Goal: Task Accomplishment & Management: Manage account settings

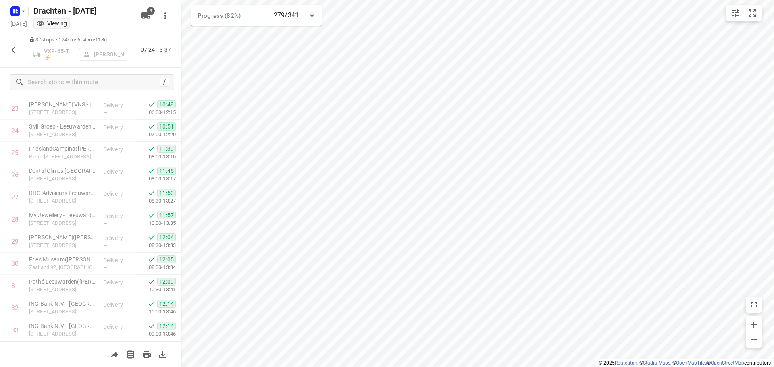
scroll to position [638, 0]
click at [17, 50] on icon "button" at bounding box center [14, 50] width 6 height 6
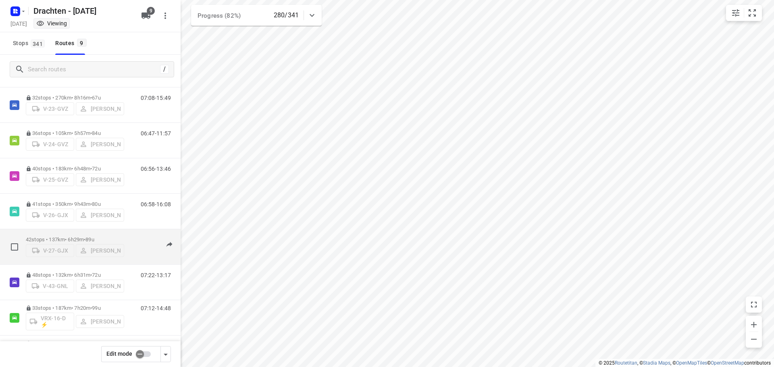
scroll to position [0, 0]
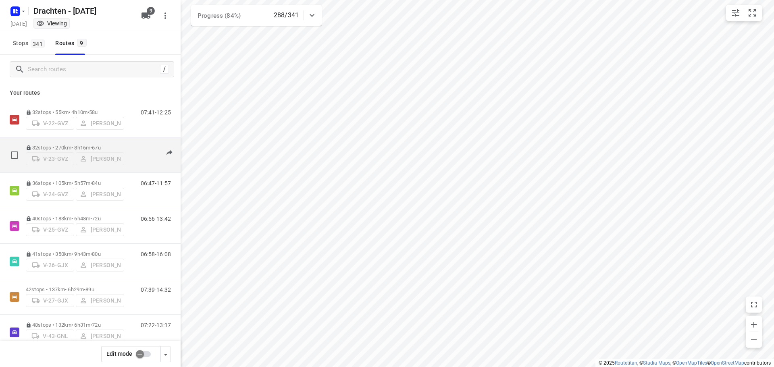
click at [79, 141] on div "32 stops • 270km • 8h16m • 67u V-23-GVZ Kirsten Brouwer" at bounding box center [75, 155] width 98 height 29
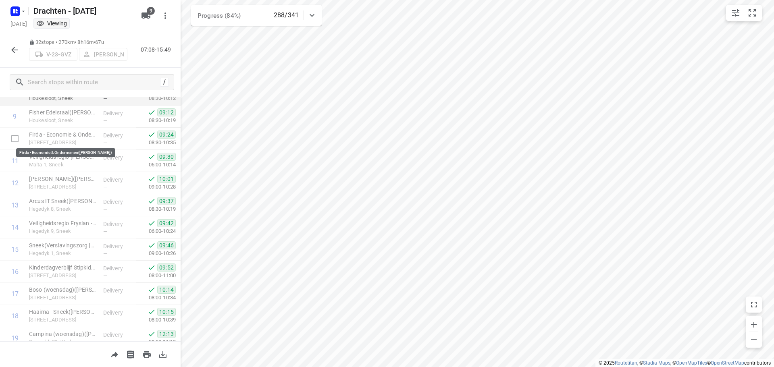
scroll to position [205, 0]
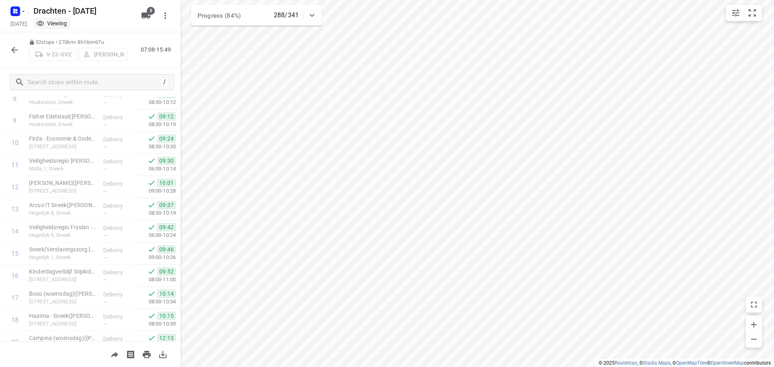
click at [10, 50] on icon "button" at bounding box center [15, 50] width 10 height 10
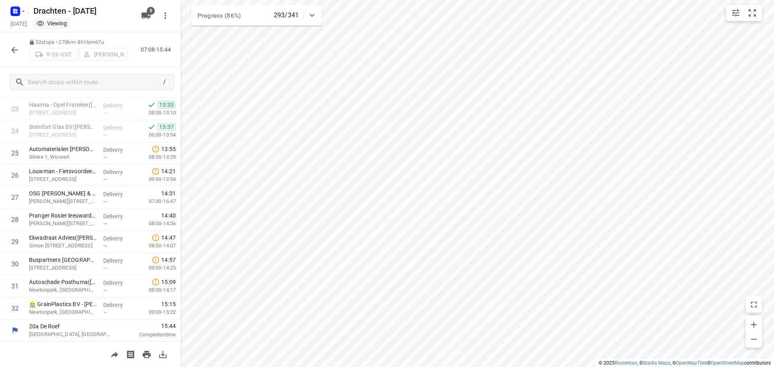
scroll to position [527, 0]
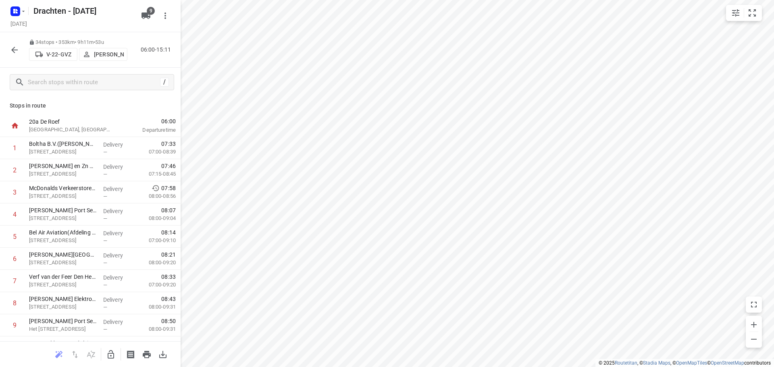
scroll to position [572, 0]
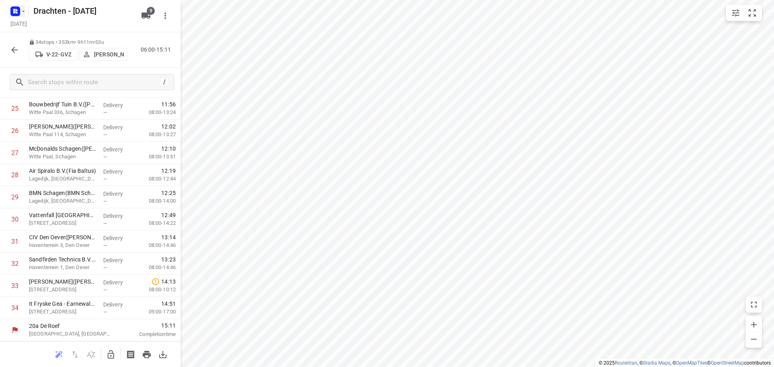
click at [16, 13] on rect "button" at bounding box center [15, 11] width 10 height 10
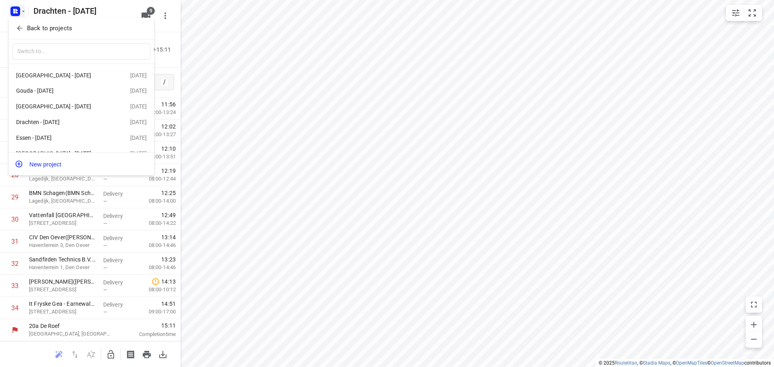
click at [49, 30] on p "Back to projects" at bounding box center [49, 28] width 45 height 9
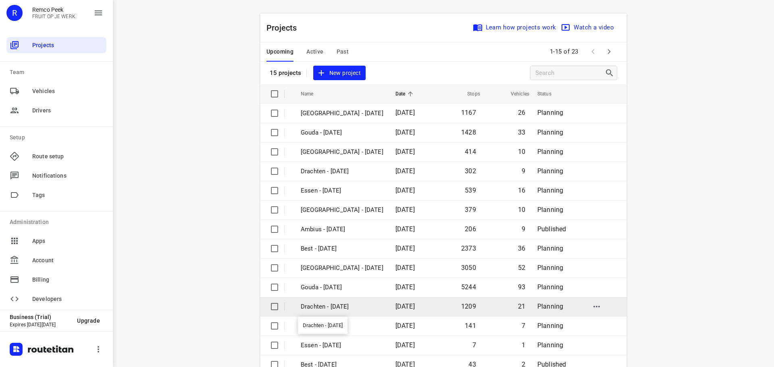
click at [335, 305] on p "Drachten - [DATE]" at bounding box center [342, 306] width 83 height 9
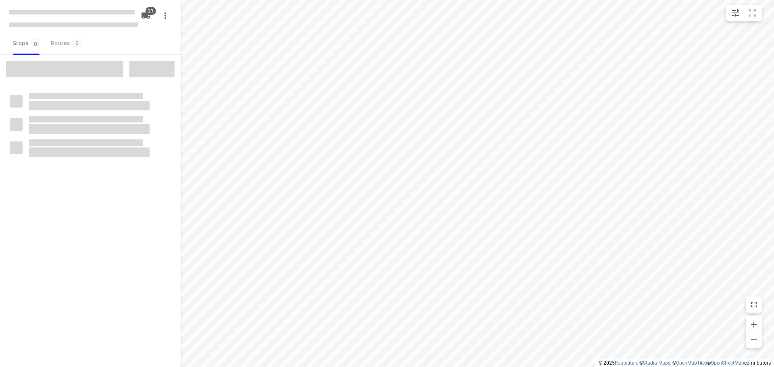
checkbox input "true"
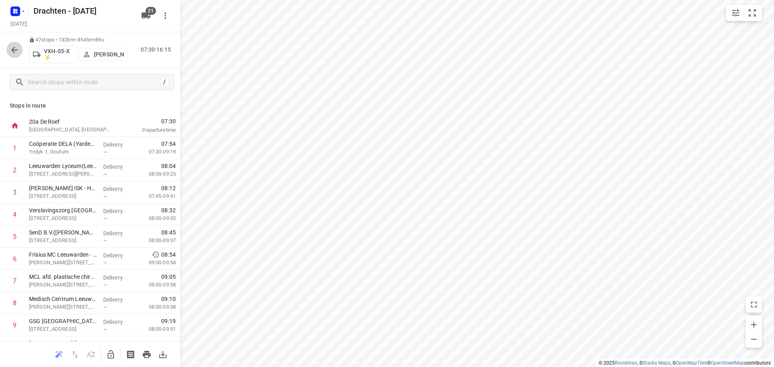
click at [17, 54] on button "button" at bounding box center [14, 50] width 16 height 16
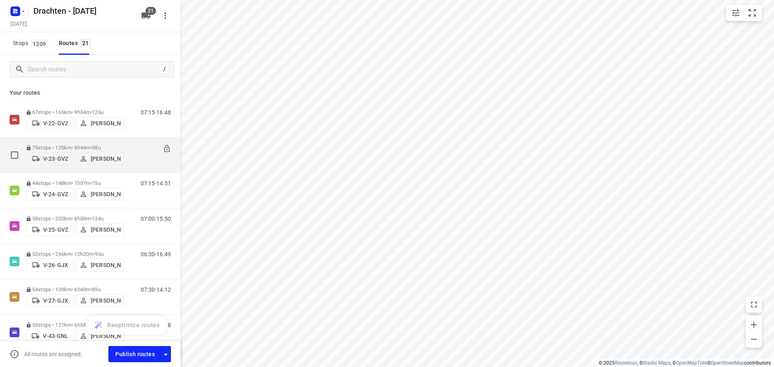
scroll to position [40, 0]
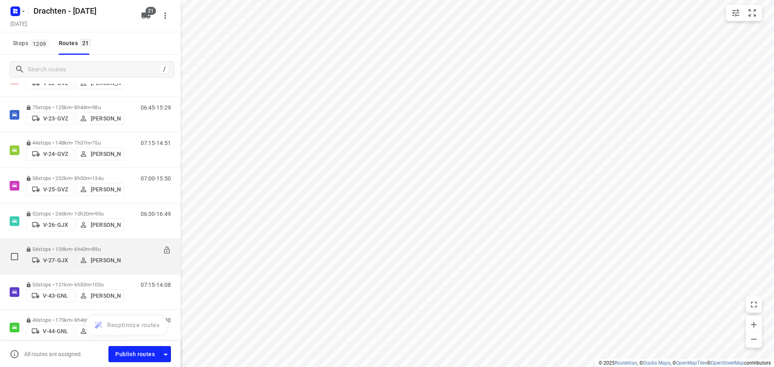
click at [89, 246] on p "54 stops • 109km • 6h43m • 89u" at bounding box center [75, 249] width 98 height 6
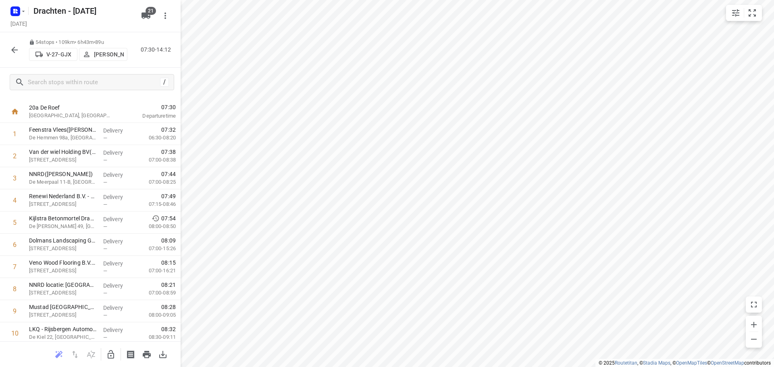
scroll to position [0, 0]
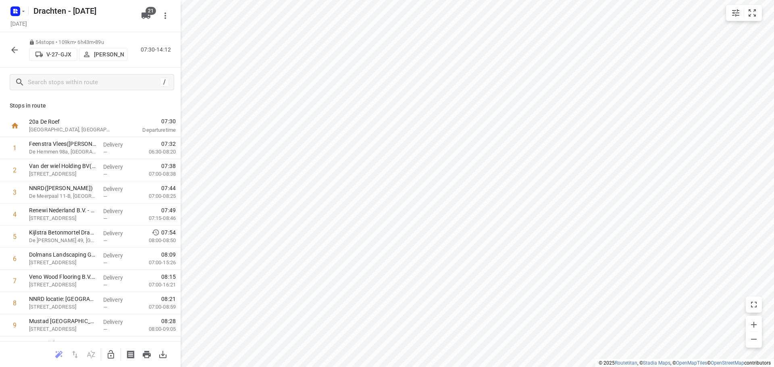
click at [12, 50] on icon "button" at bounding box center [14, 50] width 6 height 6
click at [16, 50] on icon "button" at bounding box center [14, 50] width 6 height 6
click at [16, 49] on icon "button" at bounding box center [15, 50] width 10 height 10
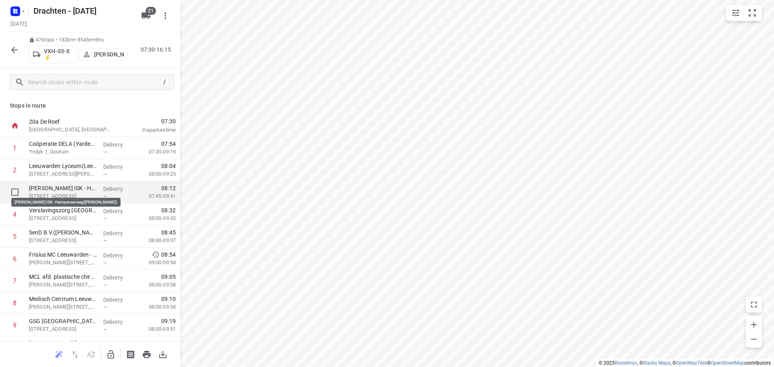
click at [69, 185] on p "Piter Jelles ISK - Hempenserweg(Patricica Kloestra)" at bounding box center [63, 188] width 68 height 8
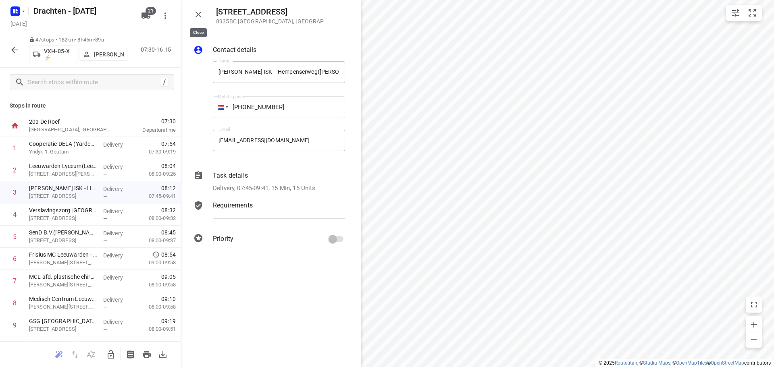
click at [193, 16] on button "button" at bounding box center [198, 14] width 16 height 16
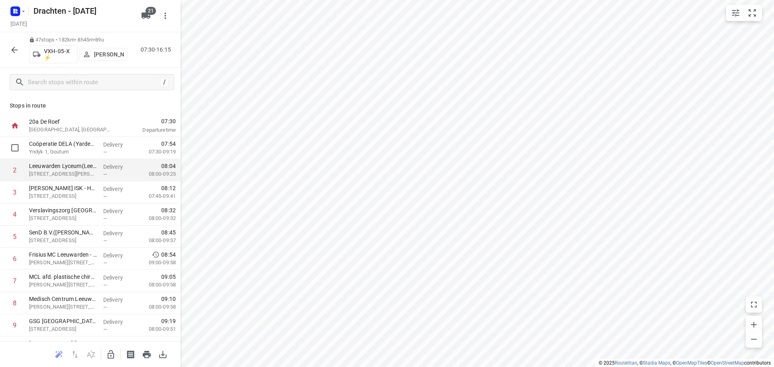
click at [73, 161] on div "Leeuwarden Lyceum(Leeuwarden Lyceum) Doctor Jacob Botkeweg 3, Leeuwarden" at bounding box center [63, 170] width 74 height 22
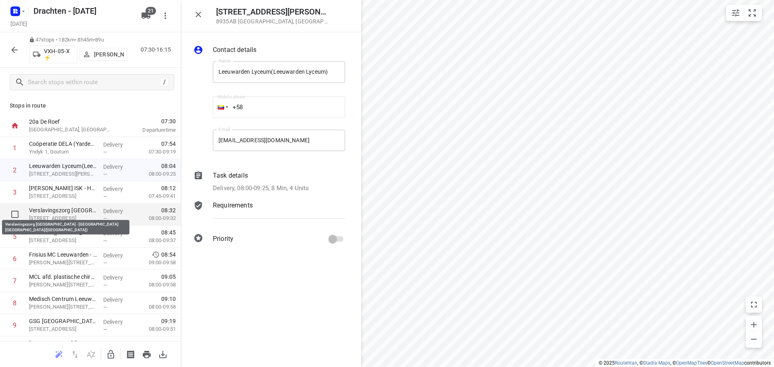
click at [56, 214] on p "Verslavingszorg Noord Nederland - Leeuwarden Oostergoweg(Mirielle)" at bounding box center [63, 210] width 68 height 8
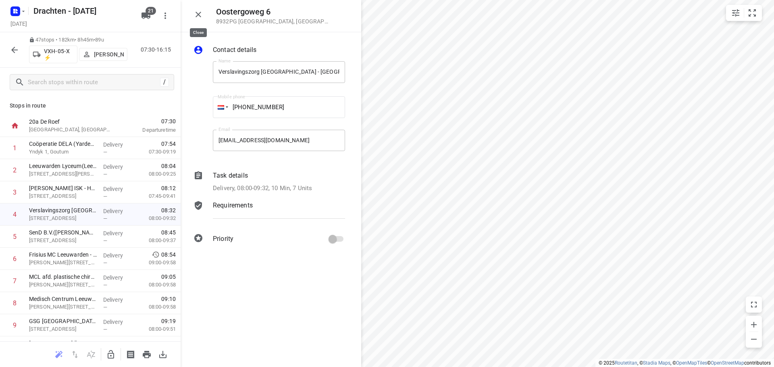
click at [197, 18] on icon "button" at bounding box center [199, 15] width 10 height 10
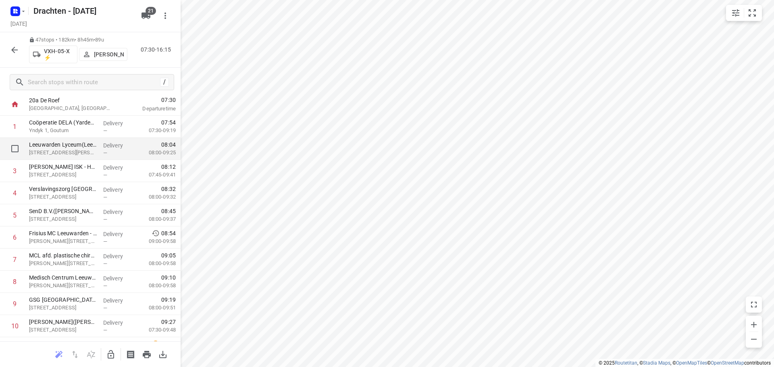
scroll to position [40, 0]
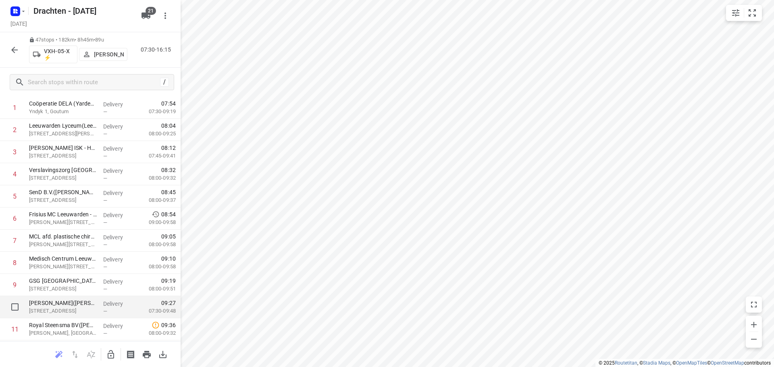
click at [103, 302] on p "Delivery" at bounding box center [118, 304] width 30 height 8
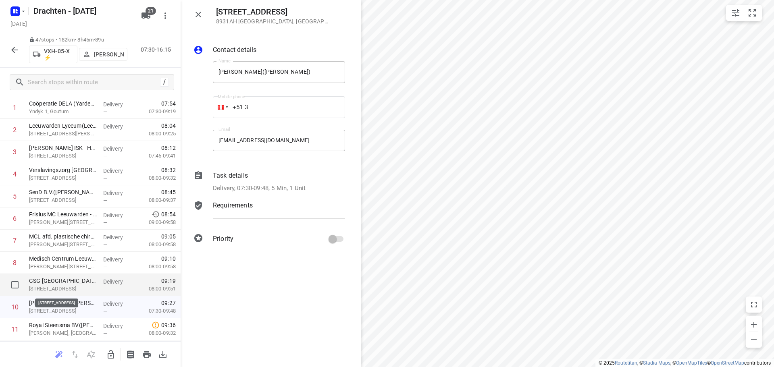
click at [86, 286] on p "Irenestraat 5, Leeuwarden" at bounding box center [63, 289] width 68 height 8
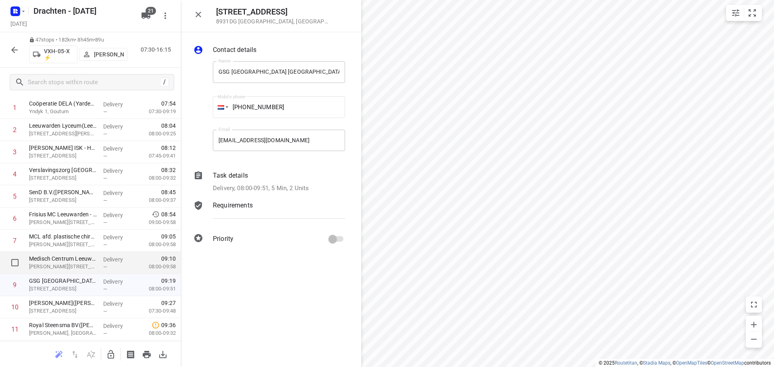
click at [89, 262] on p "Medisch Centrum Leeuwarden(Wypkje Stapert)" at bounding box center [63, 259] width 68 height 8
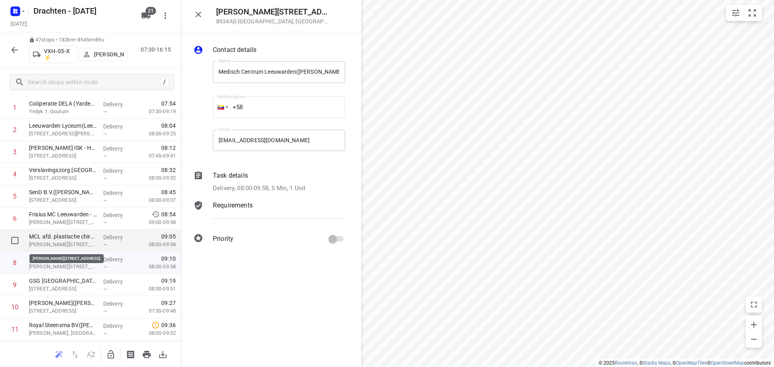
click at [90, 242] on p "Henri Dunantweg 2, Leeuwarden" at bounding box center [63, 245] width 68 height 8
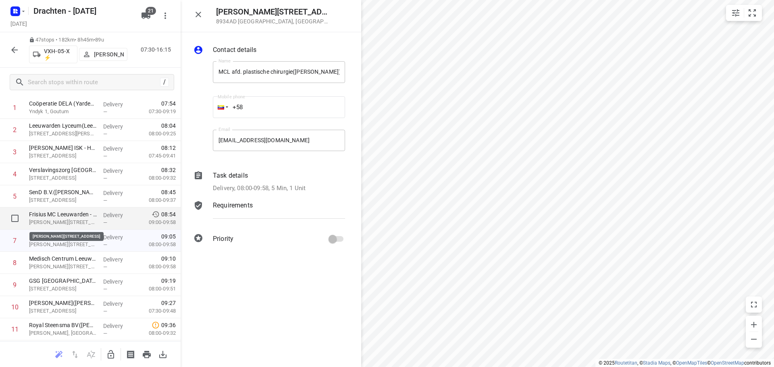
click at [89, 220] on p "Henri Dunantweg 2, Leeuwarden" at bounding box center [63, 223] width 68 height 8
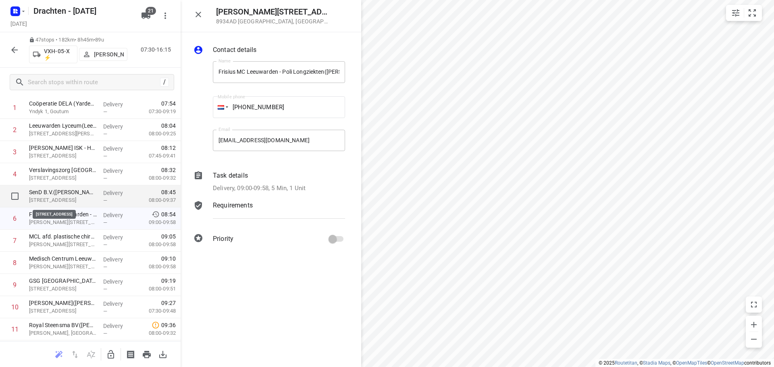
click at [93, 197] on p "Borniastraat 38, Leeuwarden" at bounding box center [63, 200] width 68 height 8
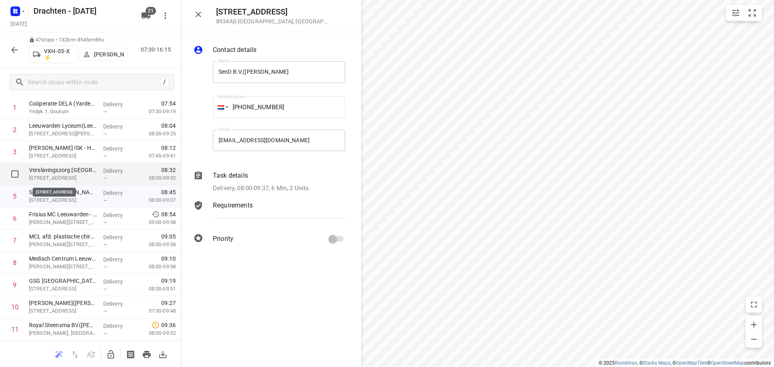
click at [94, 175] on p "Oostergoweg 6, Leeuwarden" at bounding box center [63, 178] width 68 height 8
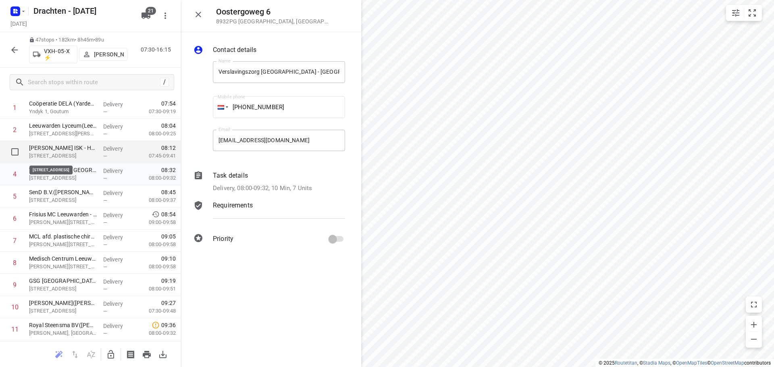
click at [90, 158] on p "Hempenserweg 33, Leeuwarden" at bounding box center [63, 156] width 68 height 8
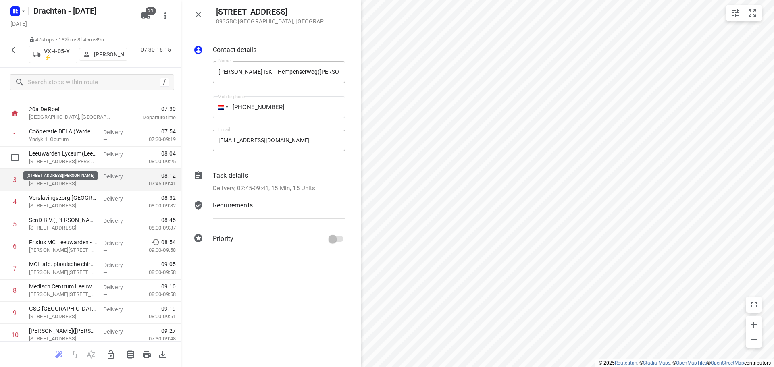
scroll to position [0, 0]
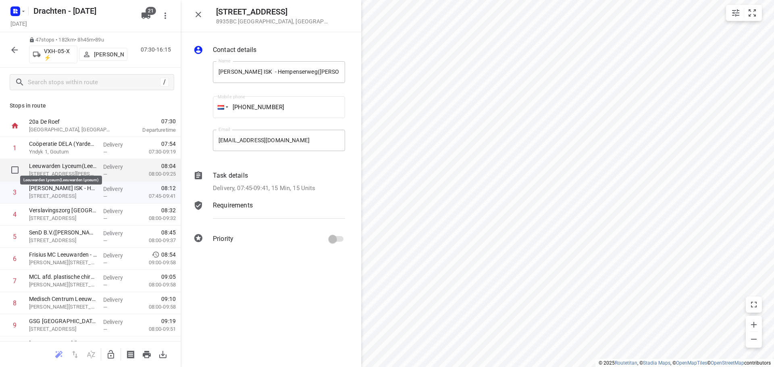
click at [83, 165] on p "Leeuwarden Lyceum(Leeuwarden Lyceum)" at bounding box center [63, 166] width 68 height 8
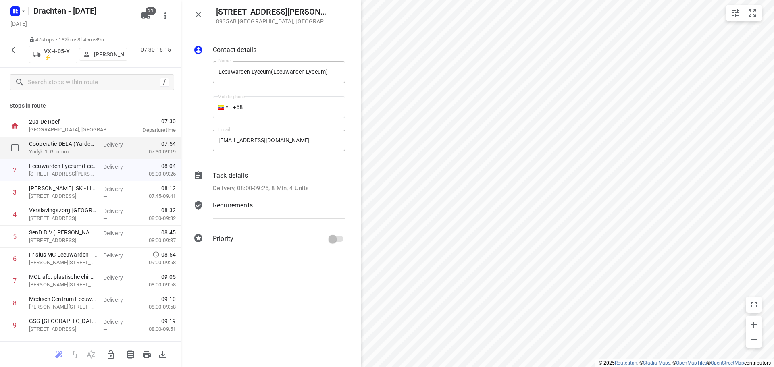
click at [82, 152] on p "Yndyk 1, Goutum" at bounding box center [63, 152] width 68 height 8
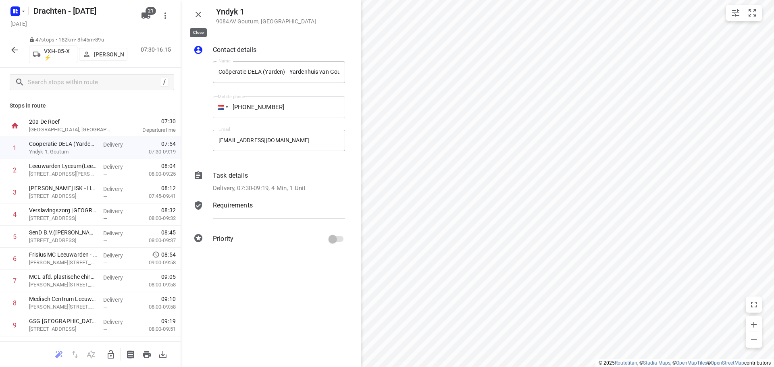
click at [203, 11] on button "button" at bounding box center [198, 14] width 16 height 16
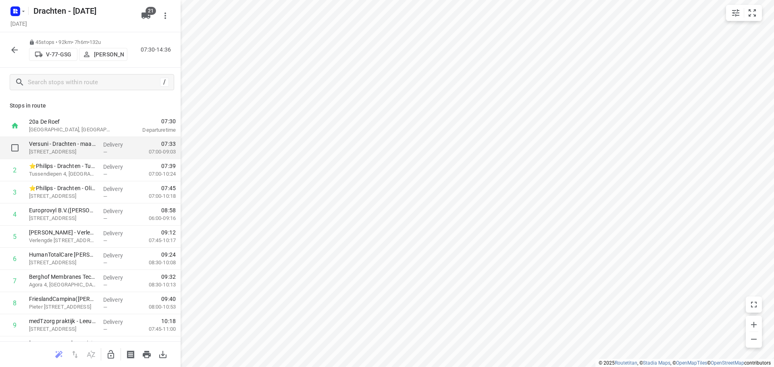
click at [103, 152] on span "—" at bounding box center [105, 152] width 4 height 6
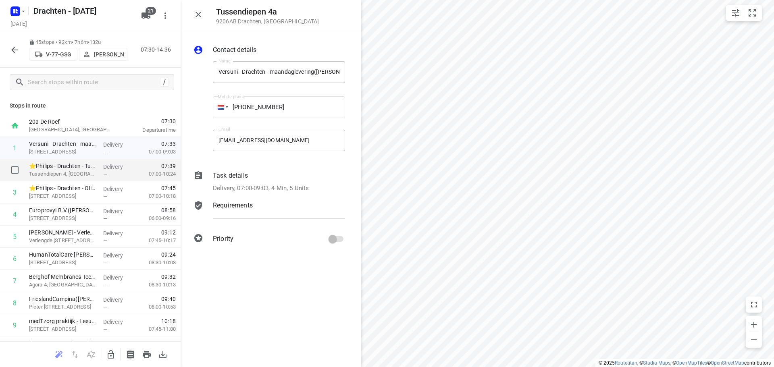
click at [100, 176] on div "Delivery —" at bounding box center [118, 170] width 36 height 22
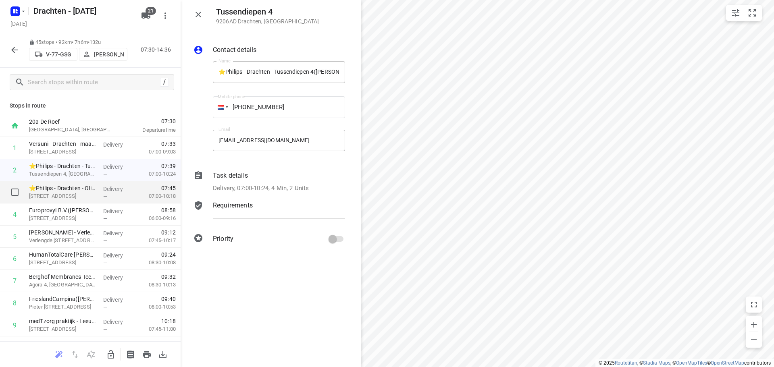
click at [93, 195] on p "[STREET_ADDRESS]" at bounding box center [63, 196] width 68 height 8
click at [195, 10] on icon "button" at bounding box center [199, 15] width 10 height 10
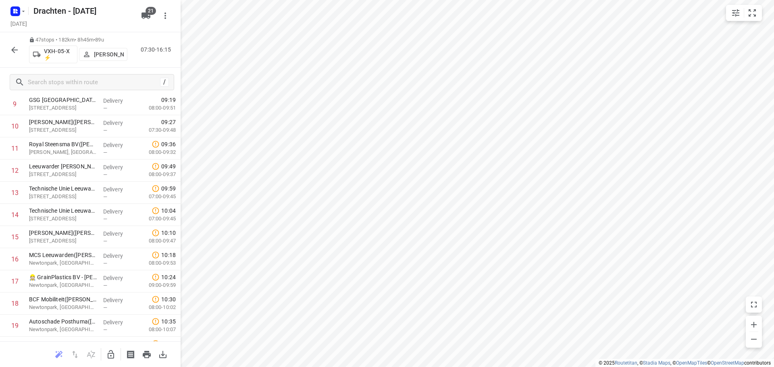
scroll to position [242, 0]
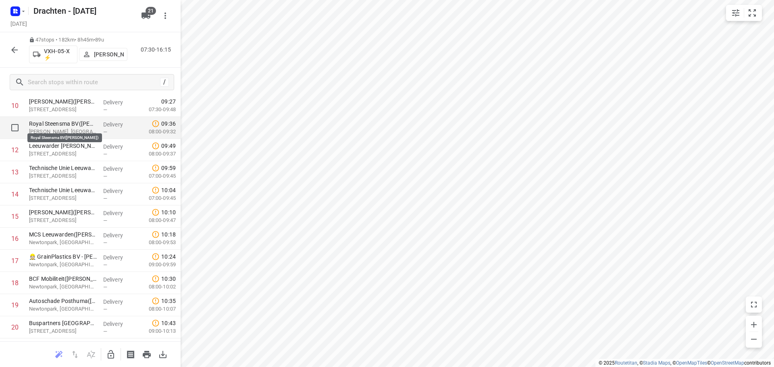
click at [55, 126] on p "Royal Steensma BV(Albert Seinen)" at bounding box center [63, 124] width 68 height 8
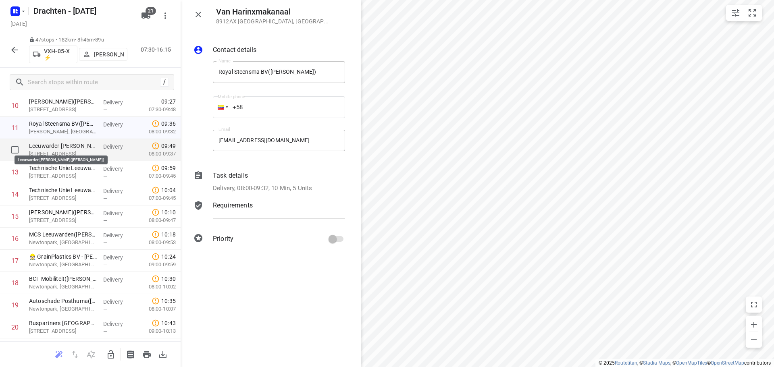
click at [57, 149] on p "Leeuwarder Beton Centrale(Ronald Van Asperen)" at bounding box center [63, 146] width 68 height 8
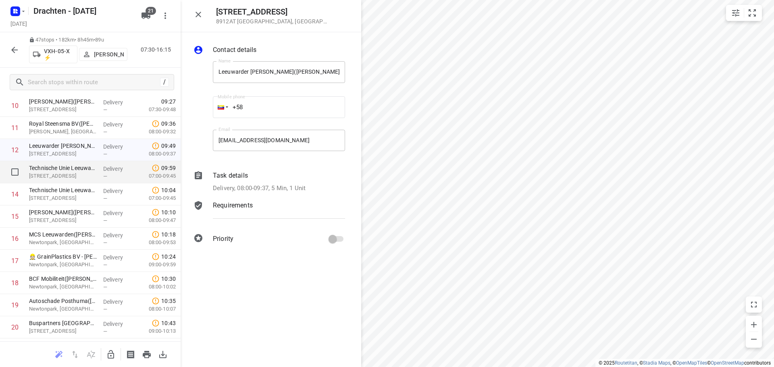
click at [57, 172] on p "Brailleweg 2, Leeuwarden" at bounding box center [63, 176] width 68 height 8
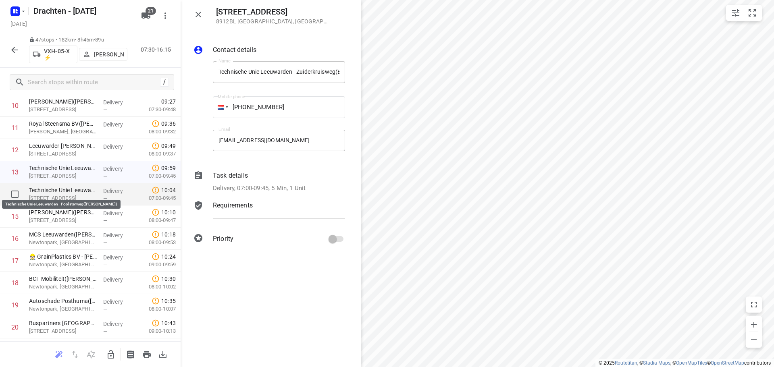
click at [58, 189] on p "Technische Unie Leeuwarden - Poolsterweg(Ronnie Schievink)" at bounding box center [63, 190] width 68 height 8
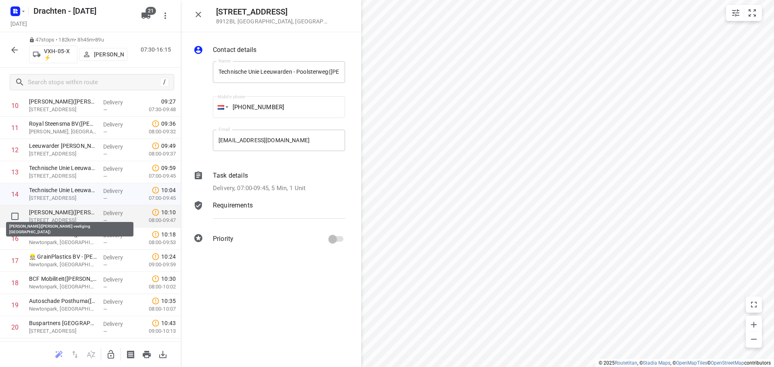
click at [56, 215] on p "Cornelis Leeuwarden(Roel de Haan vestiging Leeuwarden)" at bounding box center [63, 212] width 68 height 8
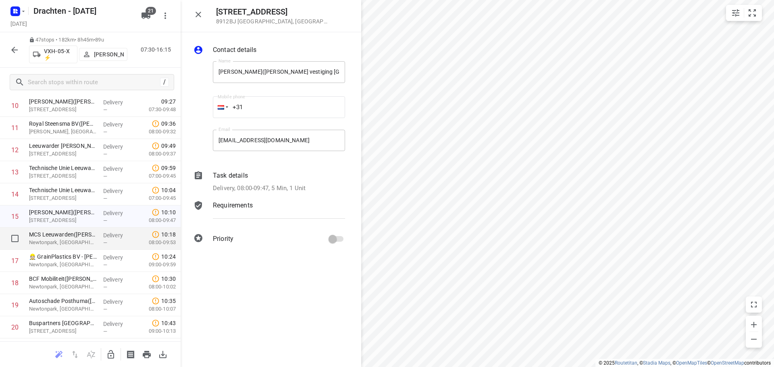
click at [75, 241] on p "Newtonpark, Leeuwarden" at bounding box center [63, 243] width 68 height 8
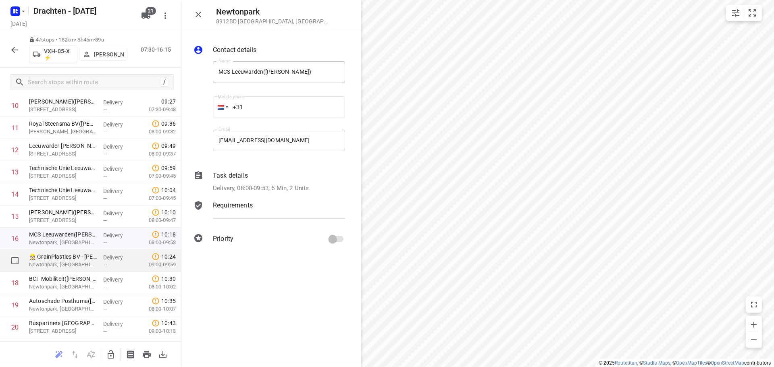
click at [74, 261] on p "Newtonpark, Leeuwarden" at bounding box center [63, 265] width 68 height 8
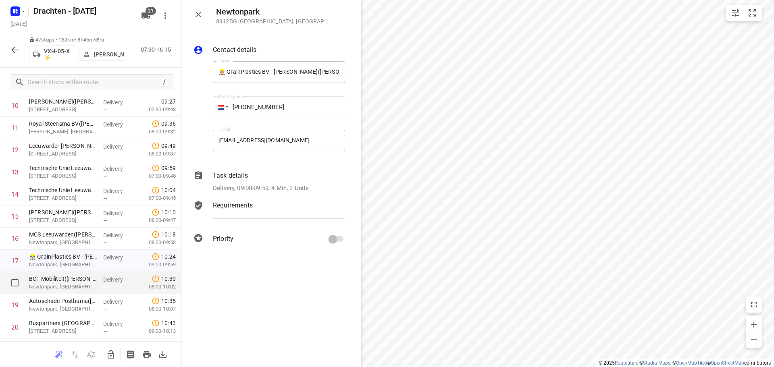
click at [71, 285] on p "Newtonpark, Leeuwarden" at bounding box center [63, 287] width 68 height 8
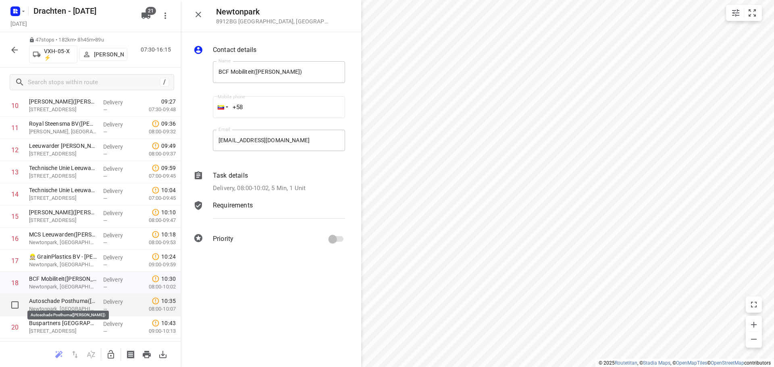
click at [61, 304] on p "Autoschade Posthuma(Rob Faber)" at bounding box center [63, 301] width 68 height 8
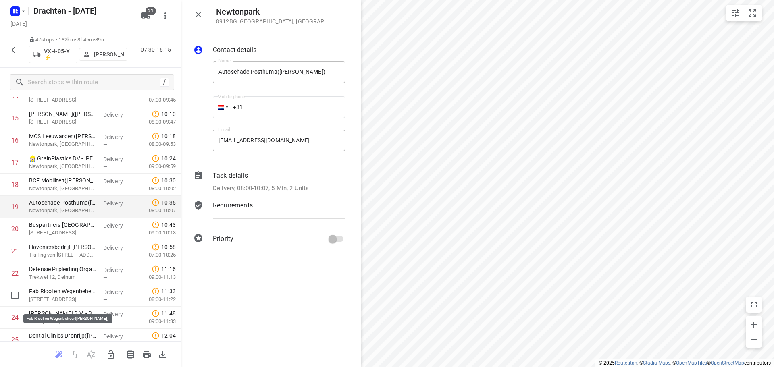
scroll to position [363, 0]
click at [81, 208] on p "Buismanweg 12, Leeuwarden" at bounding box center [63, 210] width 68 height 8
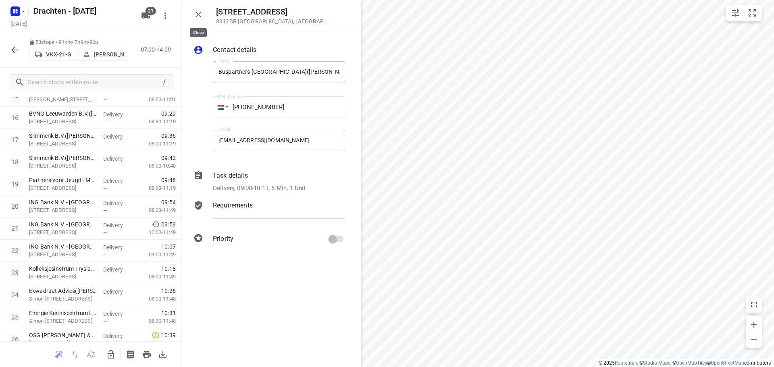
click at [200, 19] on icon "button" at bounding box center [199, 15] width 10 height 10
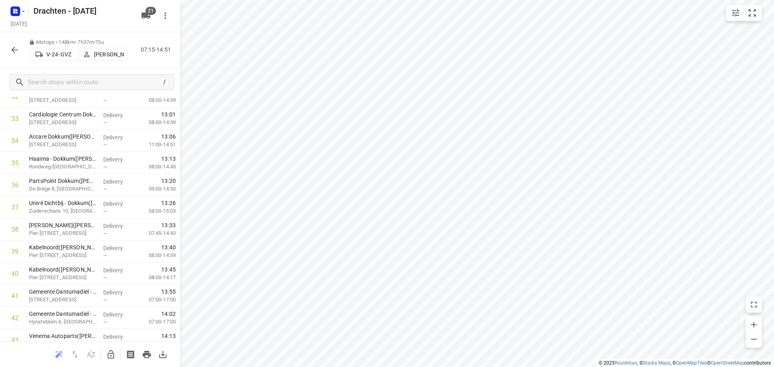
scroll to position [793, 0]
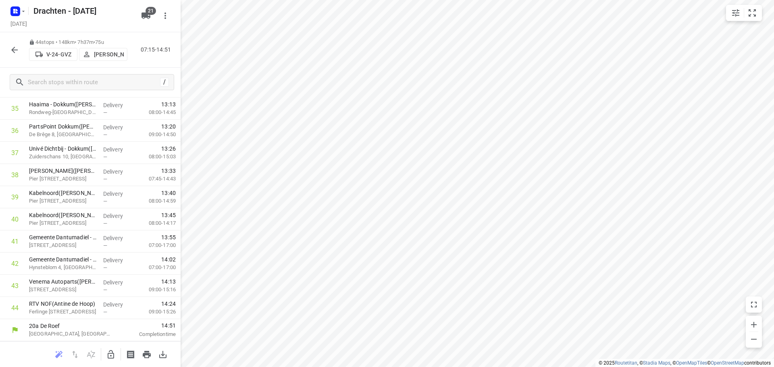
click at [16, 56] on button "button" at bounding box center [14, 50] width 16 height 16
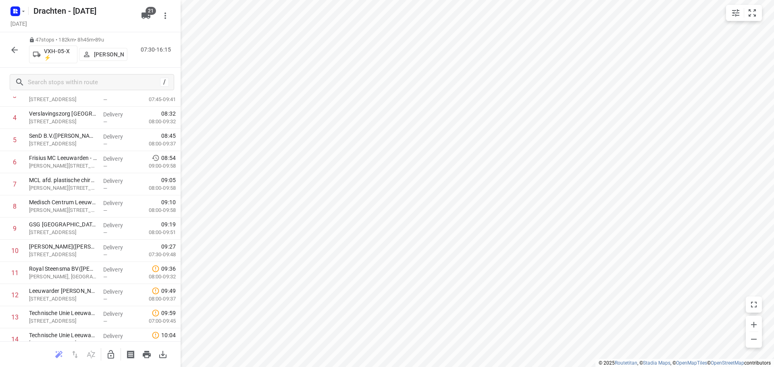
scroll to position [81, 0]
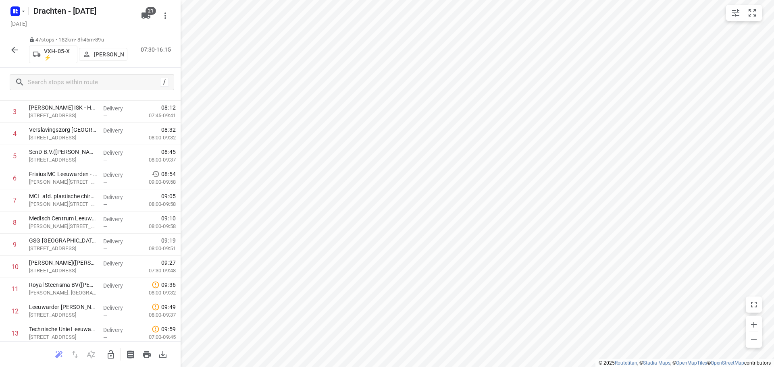
click at [8, 51] on button "button" at bounding box center [14, 50] width 16 height 16
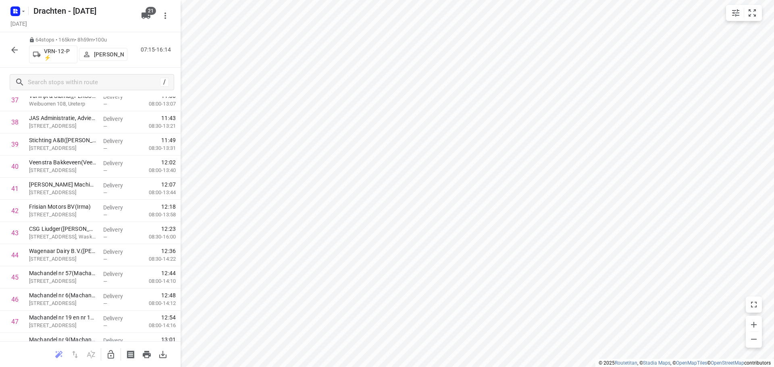
scroll to position [847, 0]
click at [23, 12] on icon "button" at bounding box center [23, 11] width 6 height 6
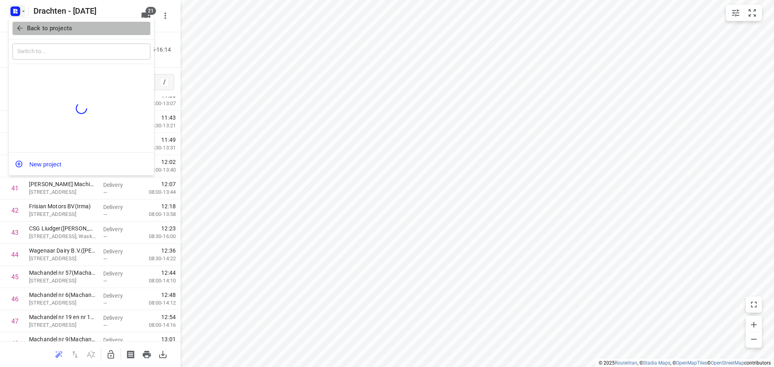
click at [56, 26] on p "Back to projects" at bounding box center [49, 28] width 45 height 9
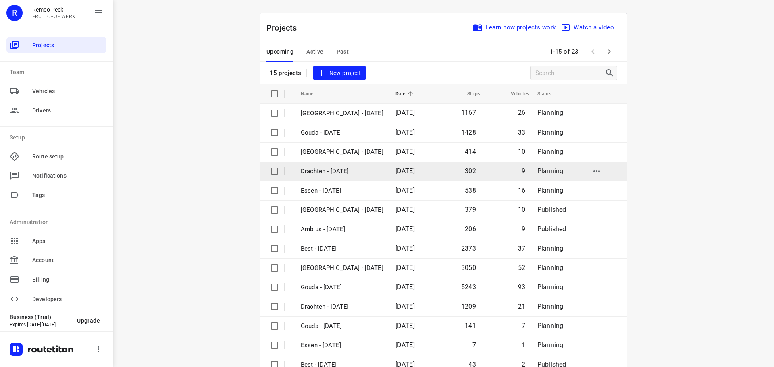
click at [335, 172] on p "Drachten - Tuesday" at bounding box center [342, 171] width 83 height 9
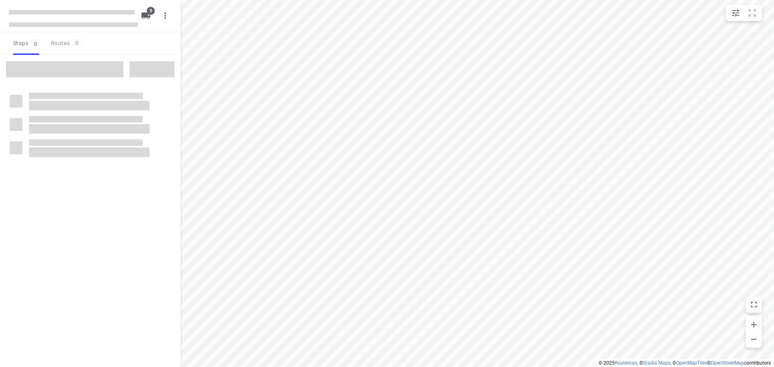
checkbox input "true"
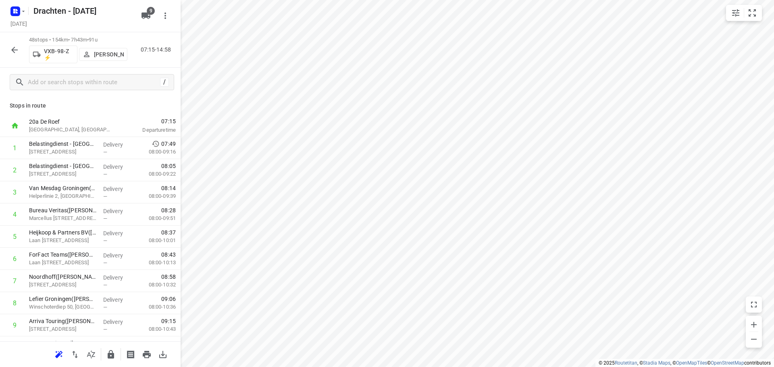
click at [10, 50] on icon "button" at bounding box center [15, 50] width 10 height 10
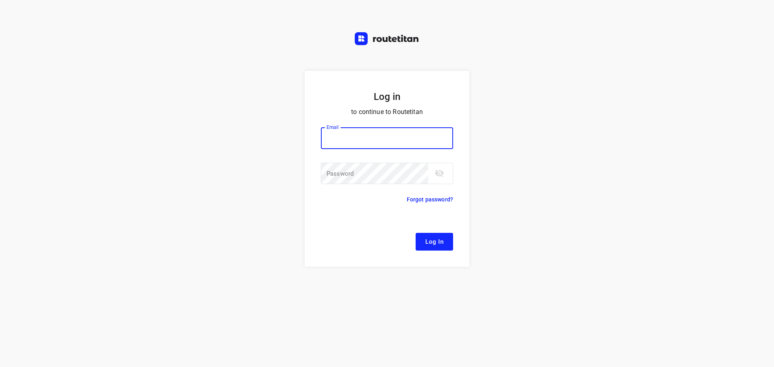
click at [386, 135] on input "email" at bounding box center [387, 138] width 132 height 22
type input "[EMAIL_ADDRESS][DOMAIN_NAME]"
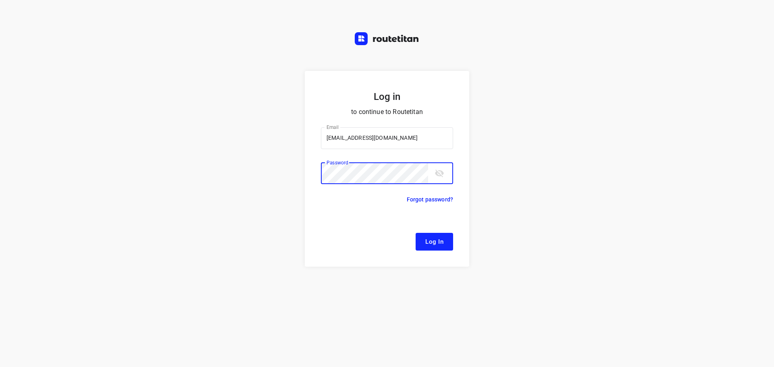
click at [416, 233] on button "Log In" at bounding box center [434, 242] width 37 height 18
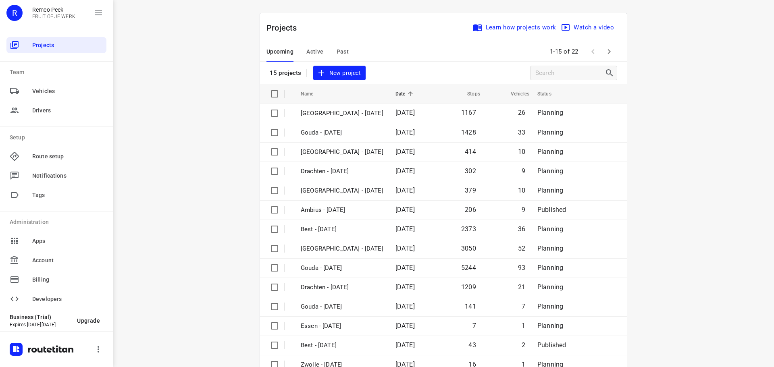
click at [310, 55] on span "Active" at bounding box center [314, 52] width 17 height 10
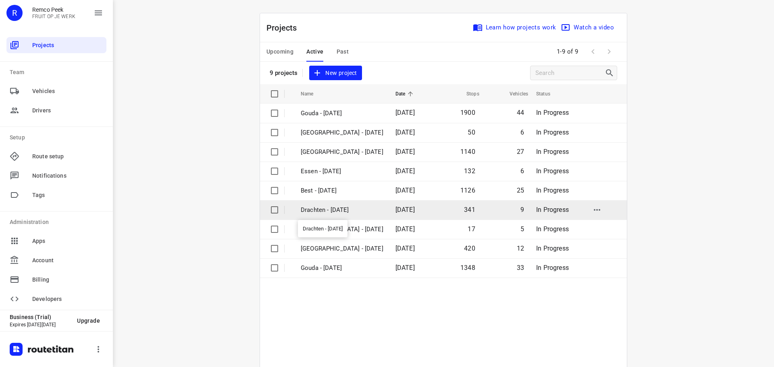
click at [312, 206] on p "Drachten - Wednesday" at bounding box center [342, 210] width 83 height 9
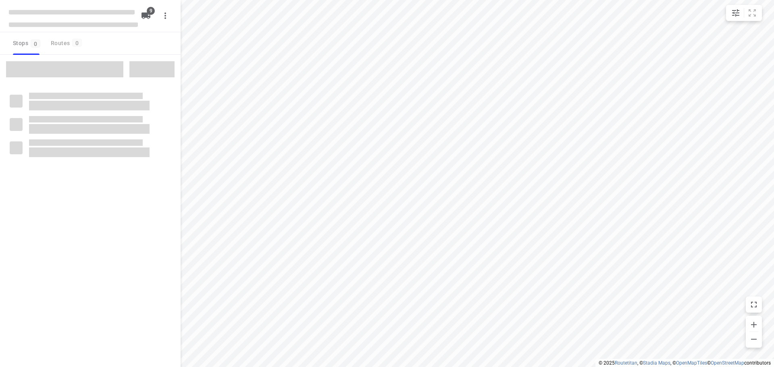
checkbox input "true"
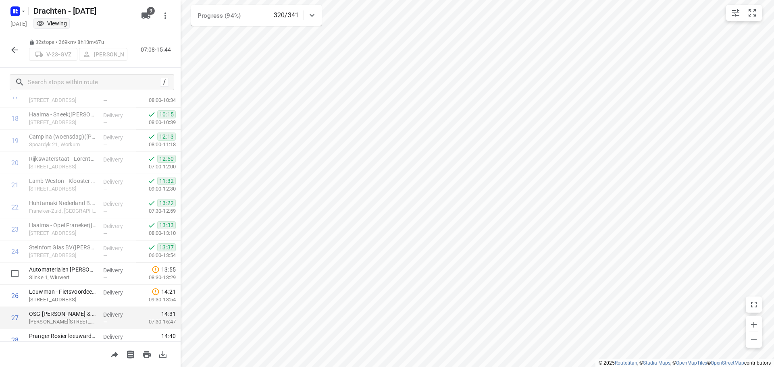
scroll to position [527, 0]
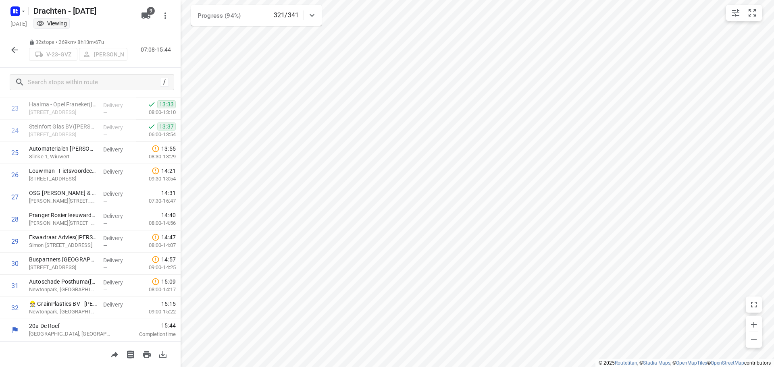
click at [13, 48] on icon "button" at bounding box center [15, 50] width 10 height 10
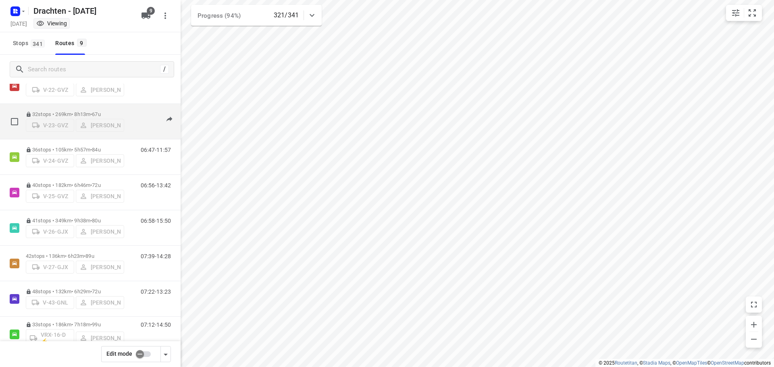
scroll to position [0, 0]
click at [107, 112] on p "32 stops • 55km • 4h10m • 58u" at bounding box center [75, 112] width 98 height 6
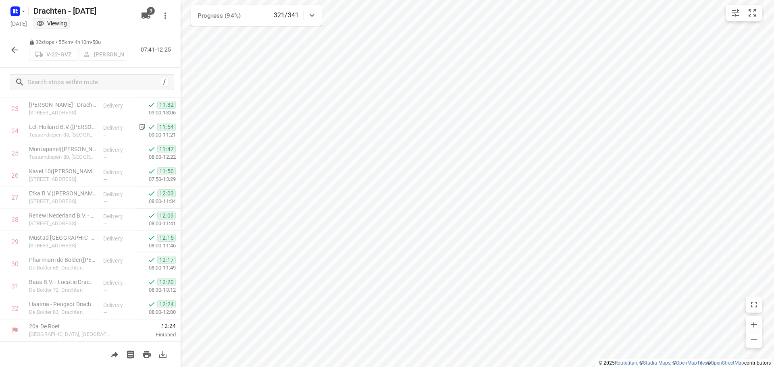
scroll to position [527, 0]
click at [18, 50] on icon "button" at bounding box center [15, 50] width 10 height 10
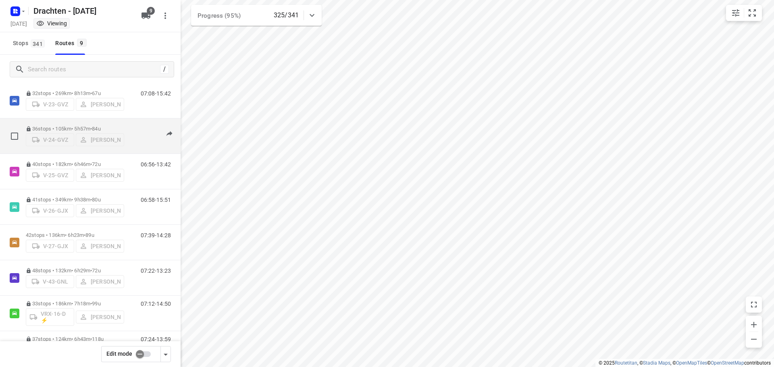
scroll to position [88, 0]
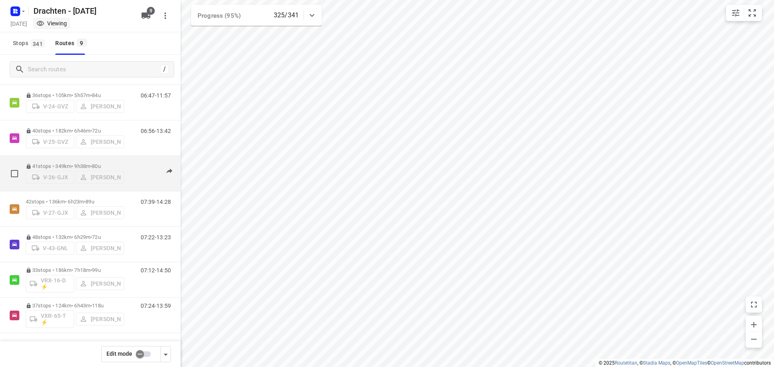
click at [68, 163] on p "41 stops • 349km • 9h38m • 80u" at bounding box center [75, 166] width 98 height 6
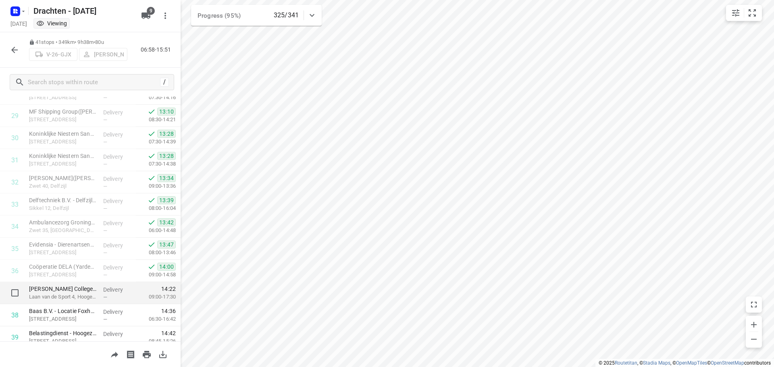
scroll to position [727, 0]
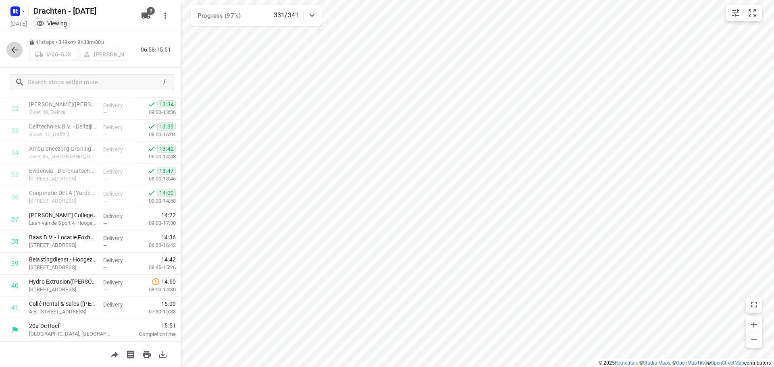
click at [18, 51] on icon "button" at bounding box center [15, 50] width 10 height 10
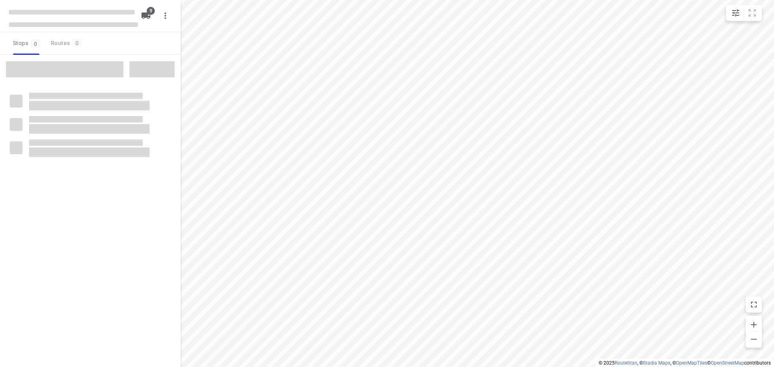
checkbox input "true"
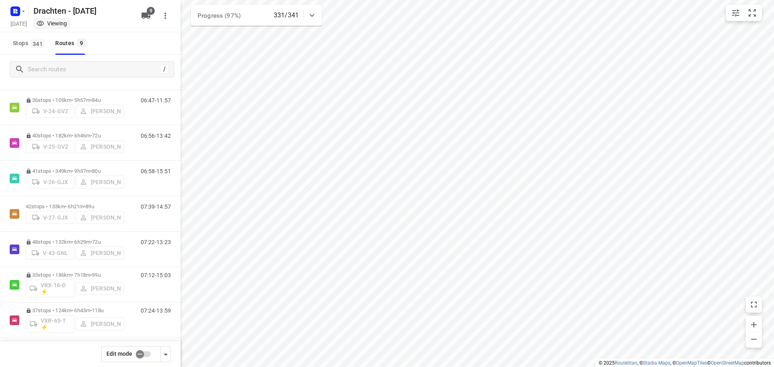
scroll to position [82, 0]
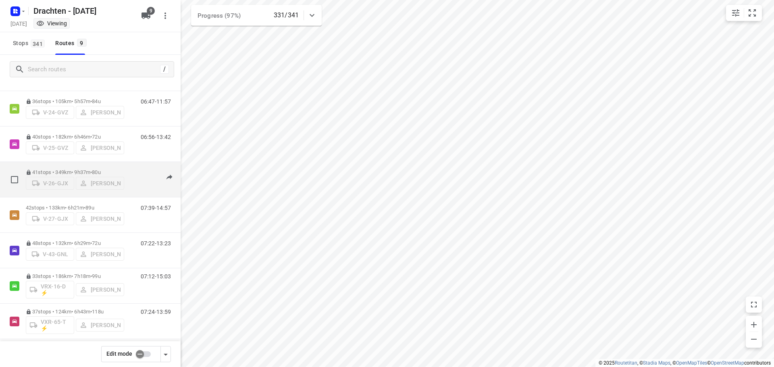
click at [100, 169] on span "80u" at bounding box center [96, 172] width 8 height 6
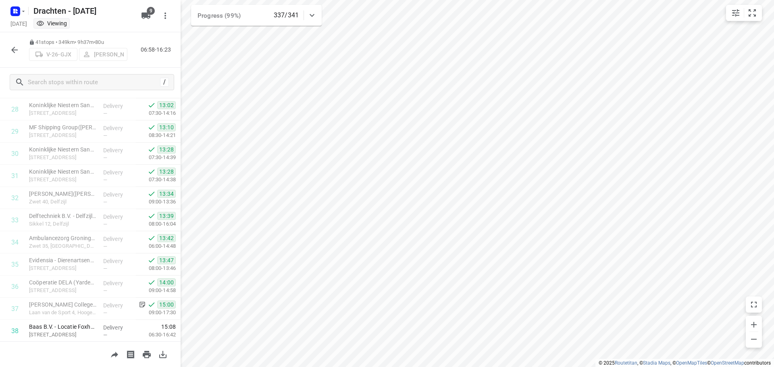
scroll to position [727, 0]
click at [8, 49] on button "button" at bounding box center [14, 50] width 16 height 16
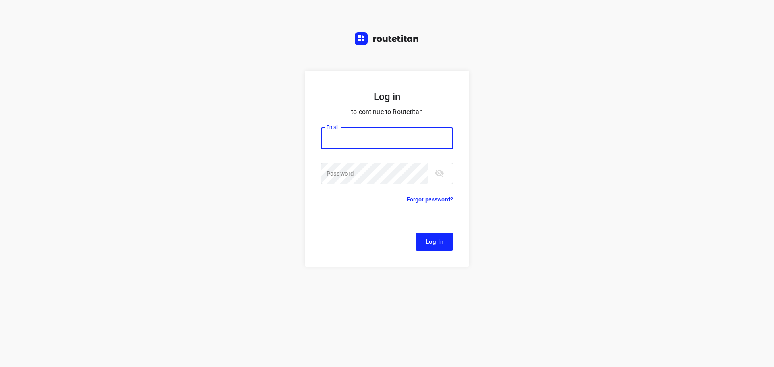
click at [416, 128] on input "email" at bounding box center [387, 138] width 132 height 22
type input "[EMAIL_ADDRESS][DOMAIN_NAME]"
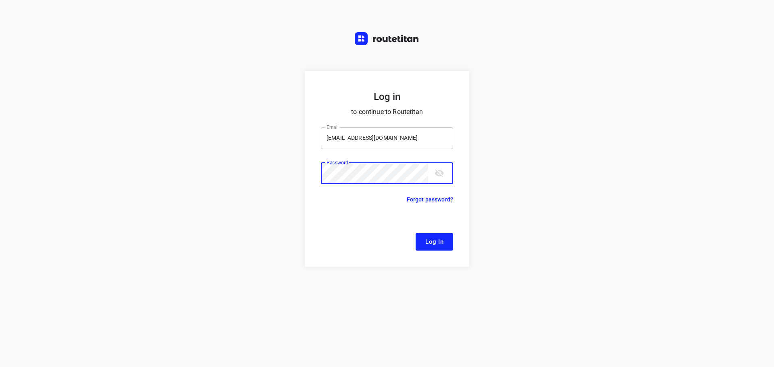
click at [416, 233] on button "Log In" at bounding box center [434, 242] width 37 height 18
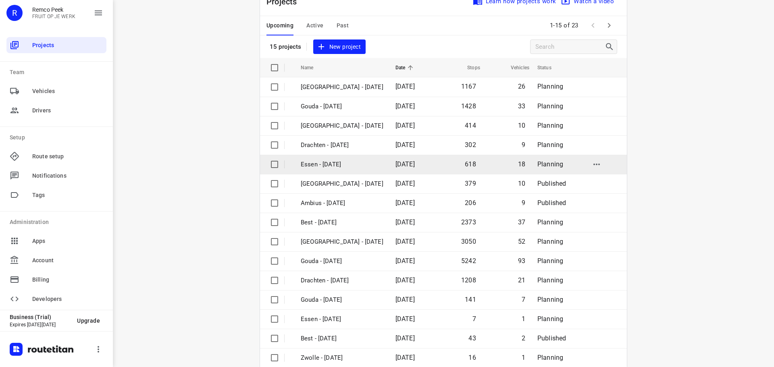
scroll to position [40, 0]
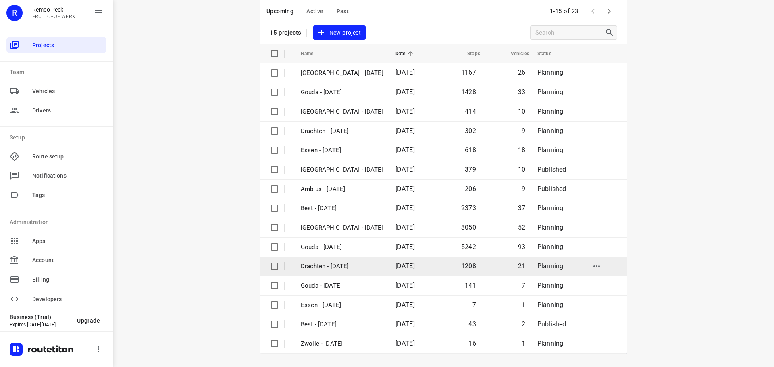
click at [323, 267] on p "Drachten - [DATE]" at bounding box center [342, 266] width 83 height 9
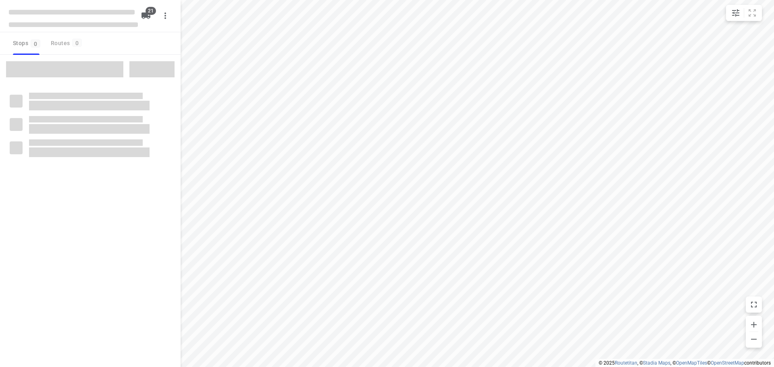
checkbox input "true"
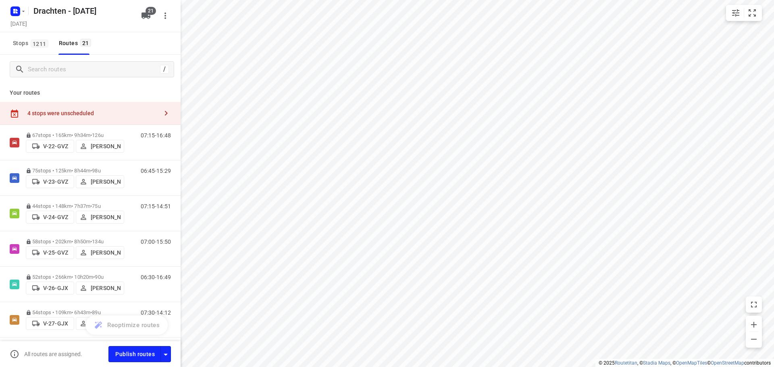
click at [124, 111] on div "4 stops were unscheduled" at bounding box center [92, 113] width 131 height 6
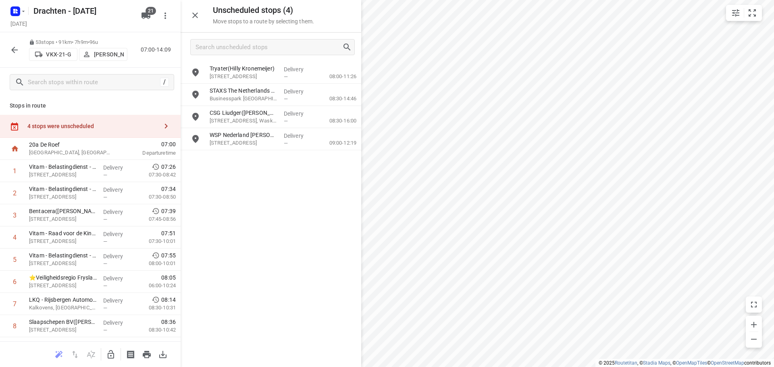
click at [113, 356] on icon "button" at bounding box center [111, 354] width 6 height 8
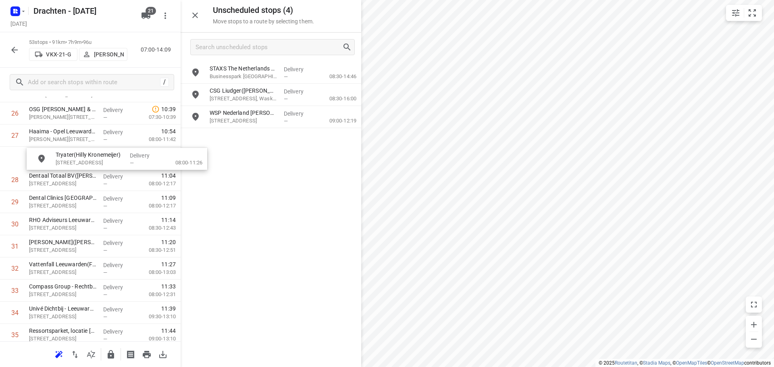
scroll to position [610, 0]
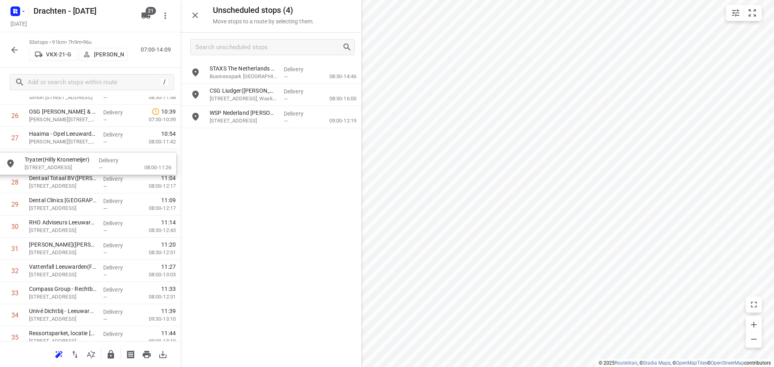
drag, startPoint x: 271, startPoint y: 79, endPoint x: 79, endPoint y: 171, distance: 212.4
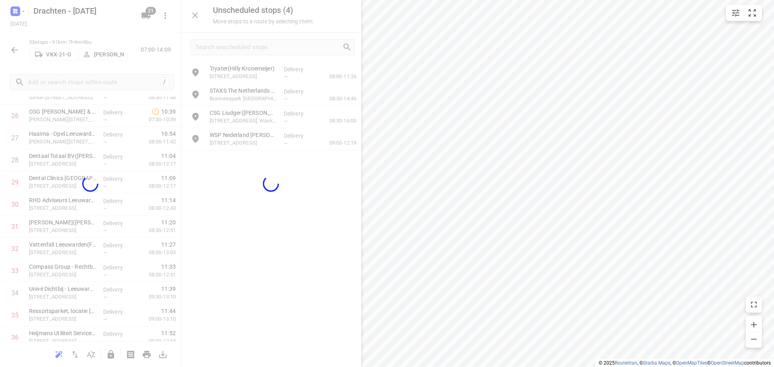
scroll to position [610, 0]
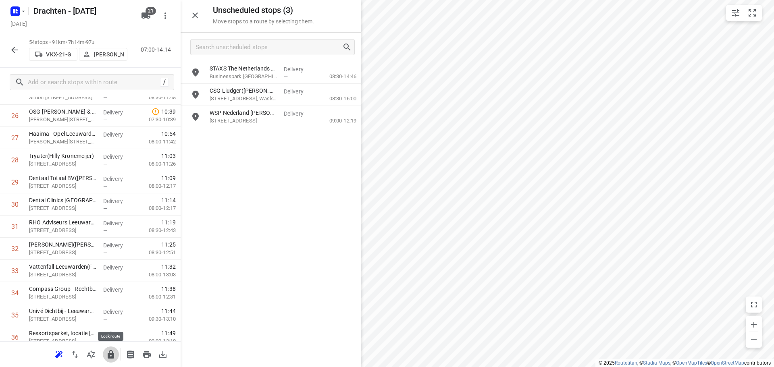
click at [115, 355] on icon "button" at bounding box center [111, 355] width 10 height 10
click at [105, 353] on button "button" at bounding box center [111, 355] width 16 height 16
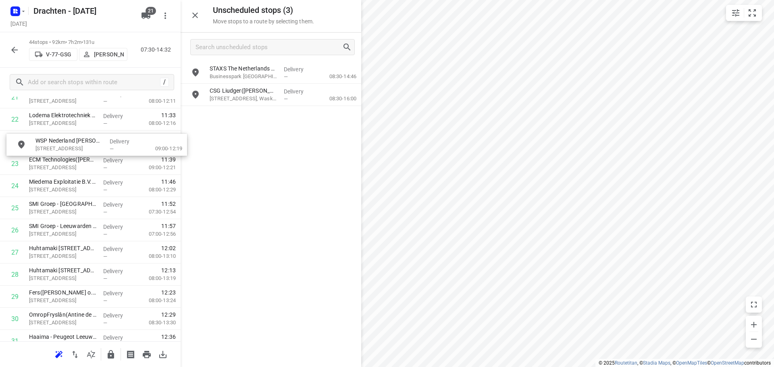
drag, startPoint x: 242, startPoint y: 122, endPoint x: 64, endPoint y: 153, distance: 180.1
